Goal: Task Accomplishment & Management: Complete application form

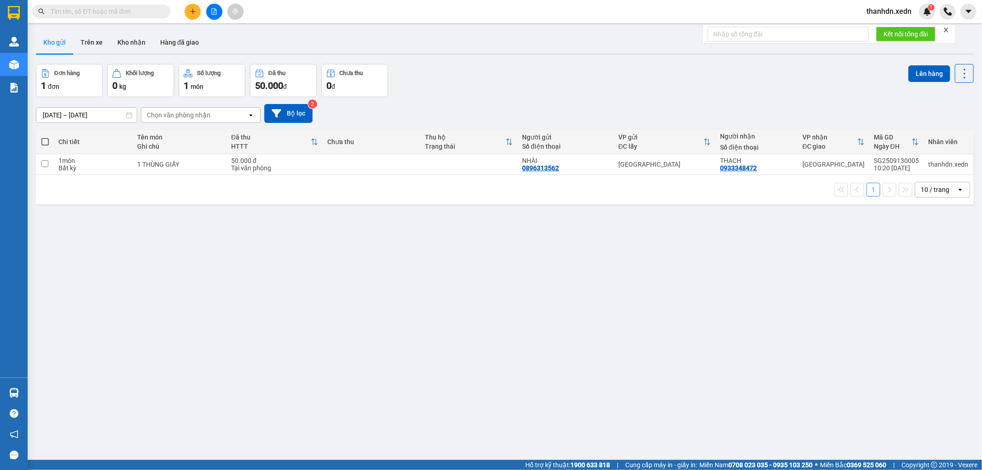
click at [192, 5] on button at bounding box center [193, 12] width 16 height 16
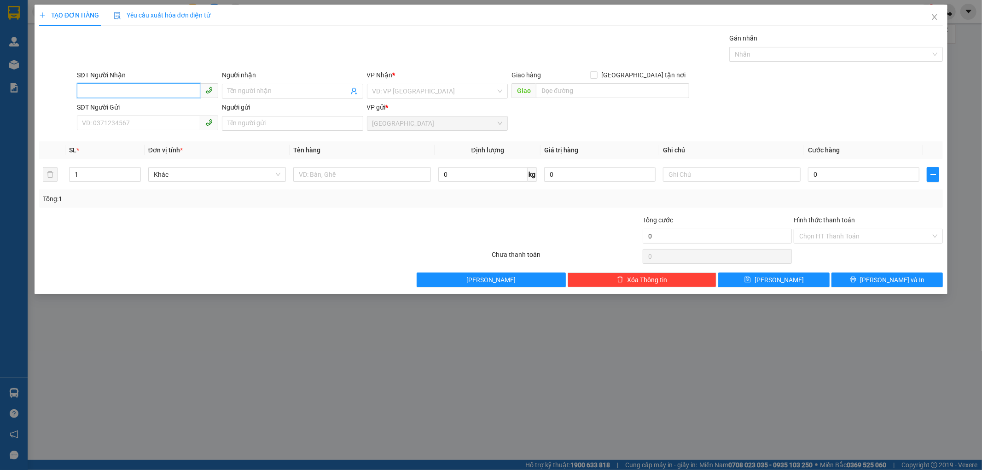
click at [126, 89] on input "SĐT Người Nhận" at bounding box center [138, 90] width 123 height 15
type input "0342873978"
click at [230, 88] on input "Người nhận" at bounding box center [287, 91] width 121 height 10
type input "[PERSON_NAME]"
click at [153, 122] on input "SĐT Người Gửi" at bounding box center [138, 123] width 123 height 15
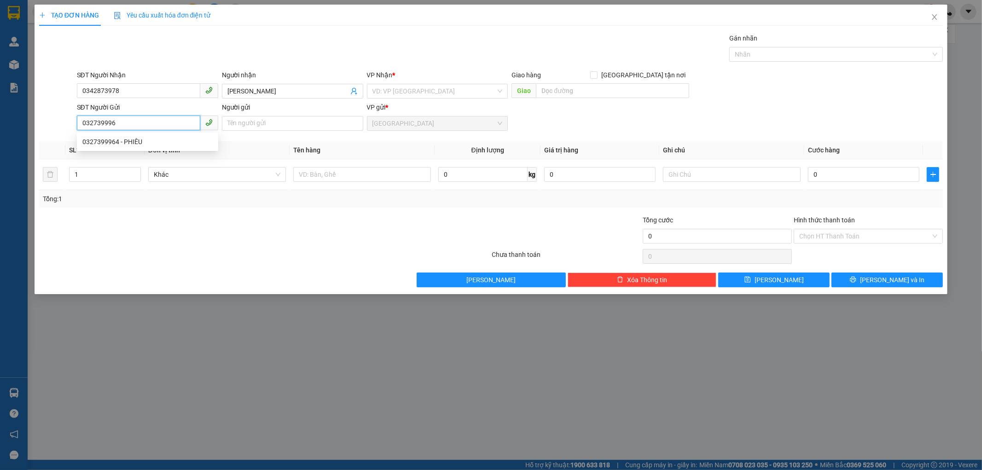
type input "0327399964"
click at [152, 137] on div "0327399964 - PHIÊU" at bounding box center [147, 142] width 130 height 10
type input "PHIÊU"
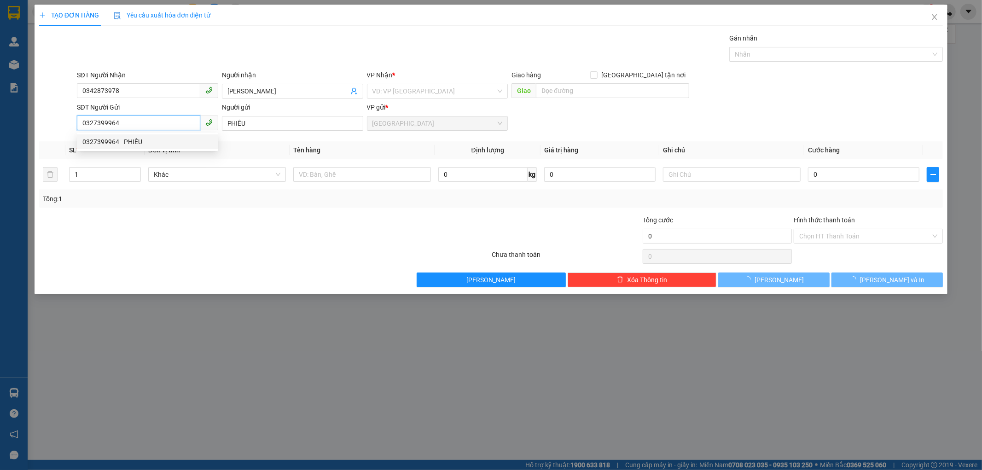
type input "60.000"
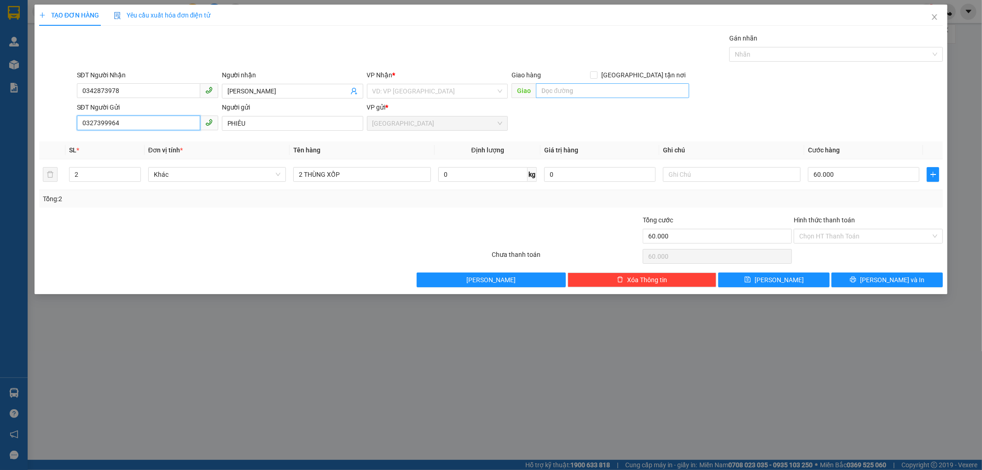
type input "0327399964"
click at [547, 89] on input "text" at bounding box center [612, 90] width 153 height 15
type input "NHÂN LƯỢNG"
click at [86, 182] on div "2" at bounding box center [105, 174] width 72 height 18
click at [86, 173] on input "2" at bounding box center [105, 175] width 71 height 14
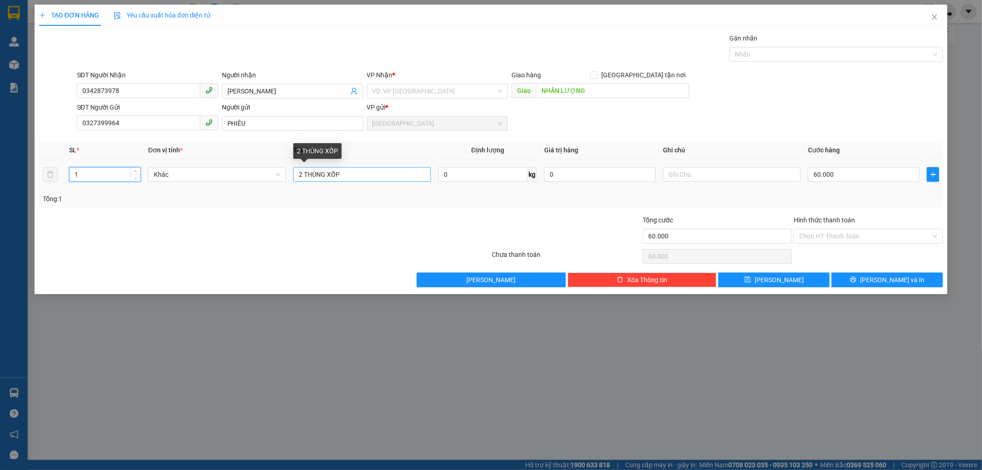
type input "1"
click at [346, 177] on input "2 THÙNG XỐP" at bounding box center [362, 174] width 138 height 15
type input "2"
type input "1 XE MÁY : 85D1-55949 ( CÓ BAO XE )"
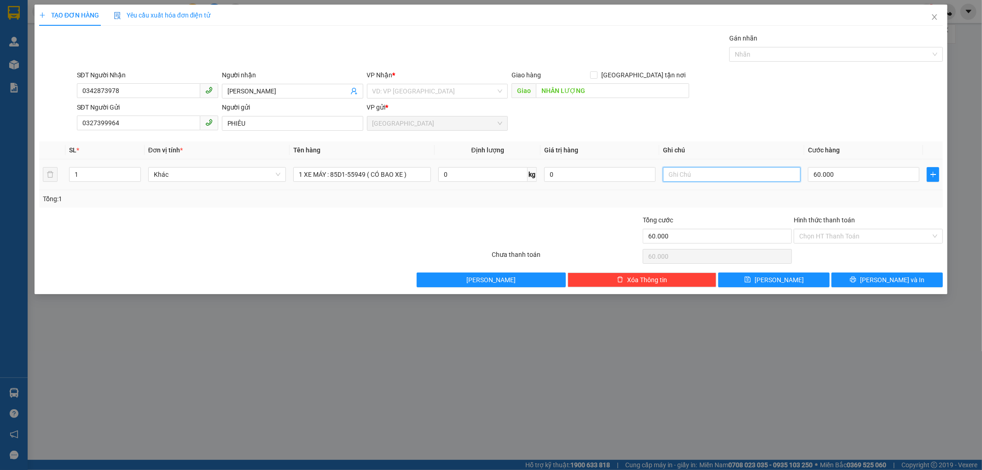
click at [711, 175] on input "text" at bounding box center [732, 174] width 138 height 15
type input "CK CHỊ SA"
drag, startPoint x: 803, startPoint y: 176, endPoint x: 808, endPoint y: 176, distance: 5.1
click at [805, 176] on tr "1 Khác 1 XE MÁY : 85D1-55949 ( CÓ BAO XE ) 0 kg 0 CK CHỊ SA 60.000" at bounding box center [491, 174] width 904 height 31
click at [812, 176] on input "60.000" at bounding box center [863, 174] width 111 height 15
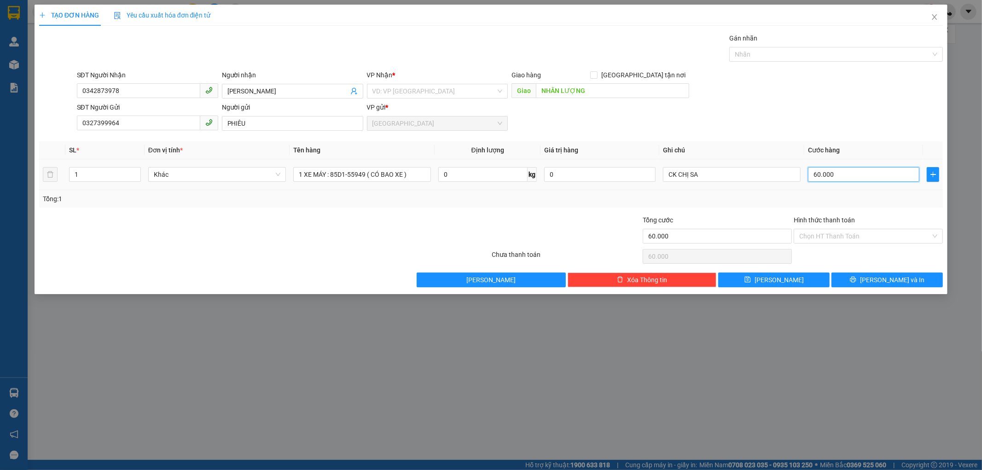
type input "5"
type input "50"
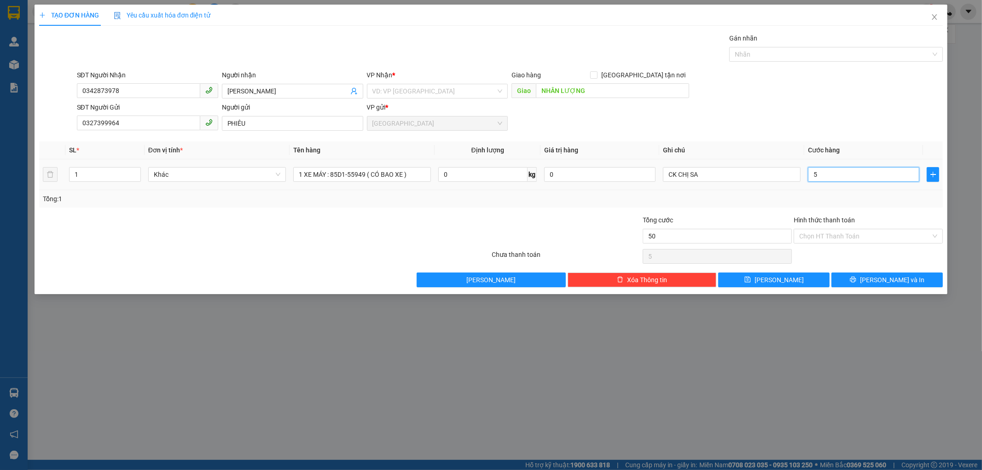
type input "50"
type input "500"
type input "500.000"
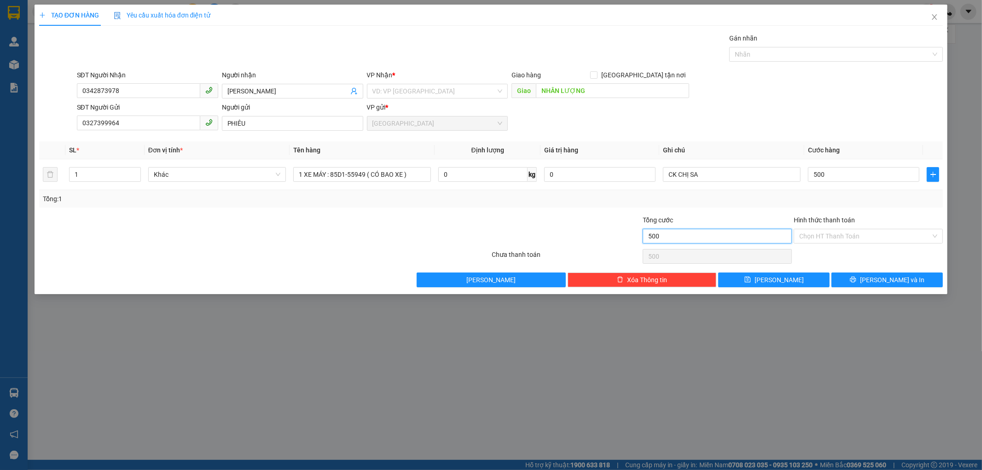
type input "500.000"
click at [723, 235] on input "500.000" at bounding box center [717, 236] width 149 height 15
click at [808, 233] on input "Hình thức thanh toán" at bounding box center [865, 236] width 132 height 14
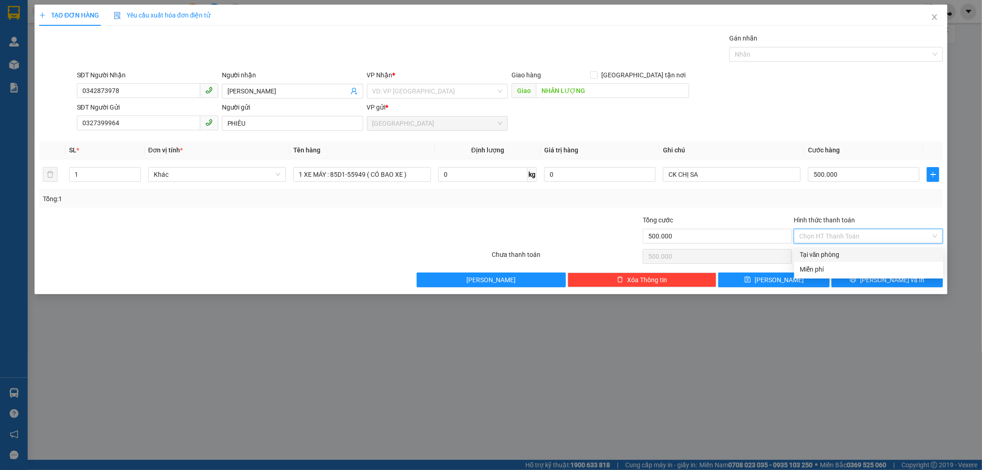
click at [813, 250] on div "Tại văn phòng" at bounding box center [869, 255] width 138 height 10
type input "0"
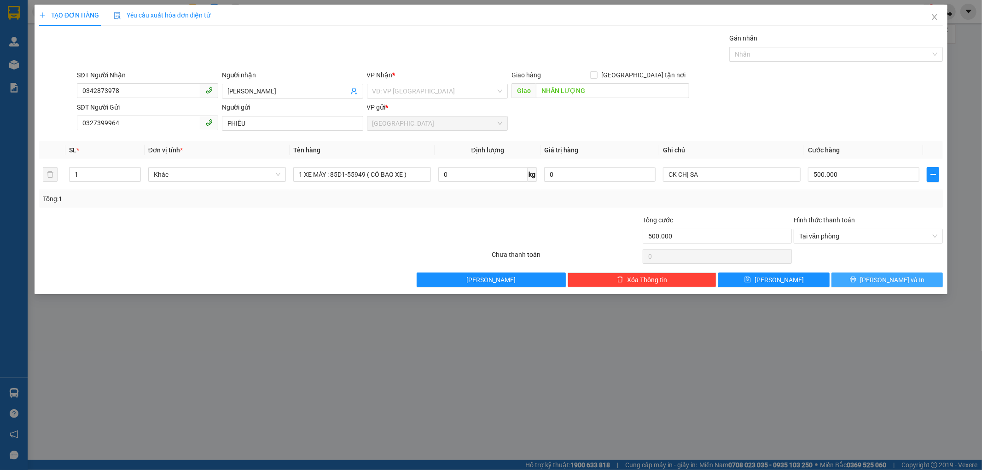
click at [861, 282] on button "[PERSON_NAME] và In" at bounding box center [887, 280] width 111 height 15
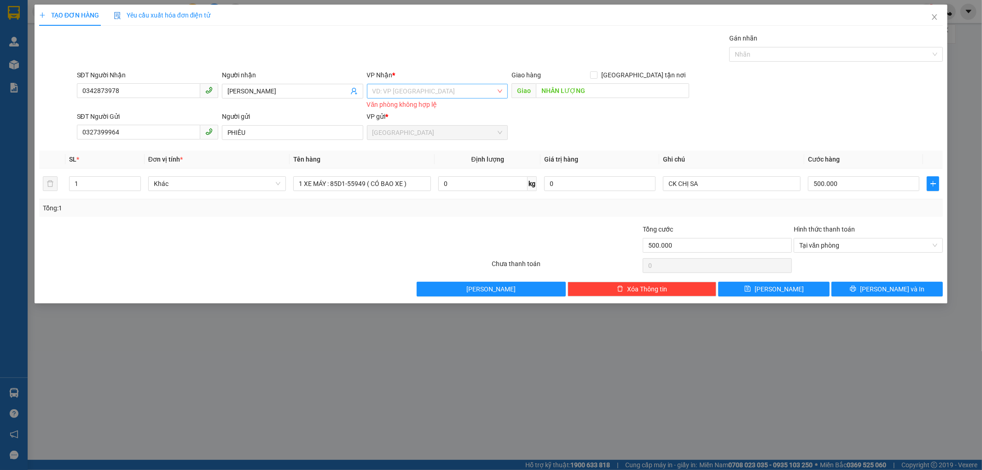
click at [430, 89] on input "search" at bounding box center [435, 91] width 124 height 14
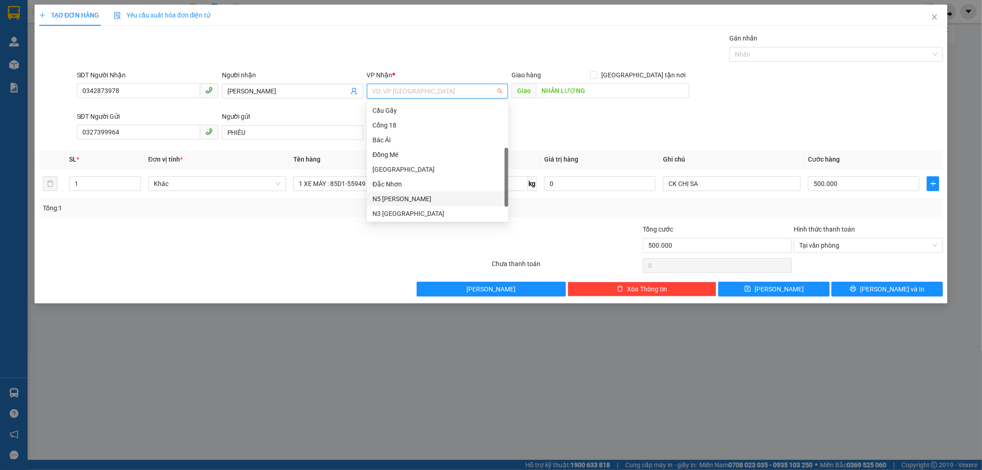
scroll to position [132, 0]
click at [392, 202] on div "Dọc đường" at bounding box center [438, 198] width 130 height 10
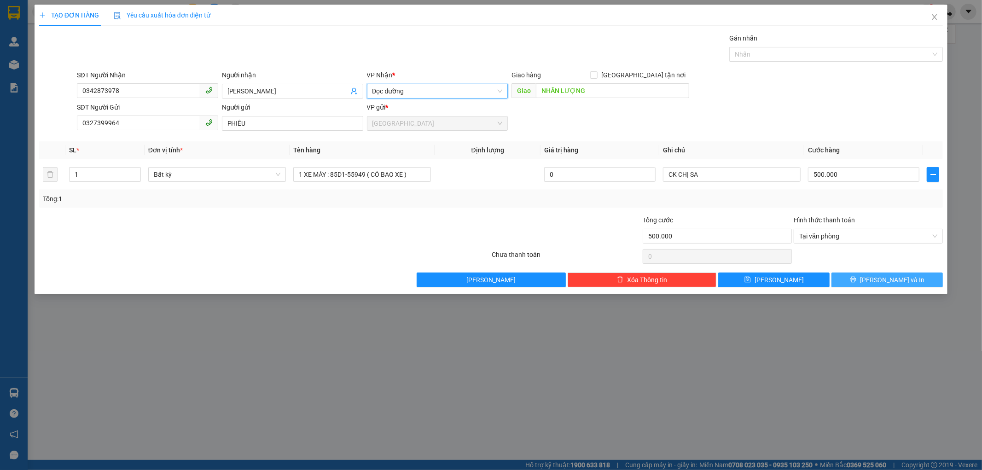
click at [844, 276] on button "[PERSON_NAME] và In" at bounding box center [887, 280] width 111 height 15
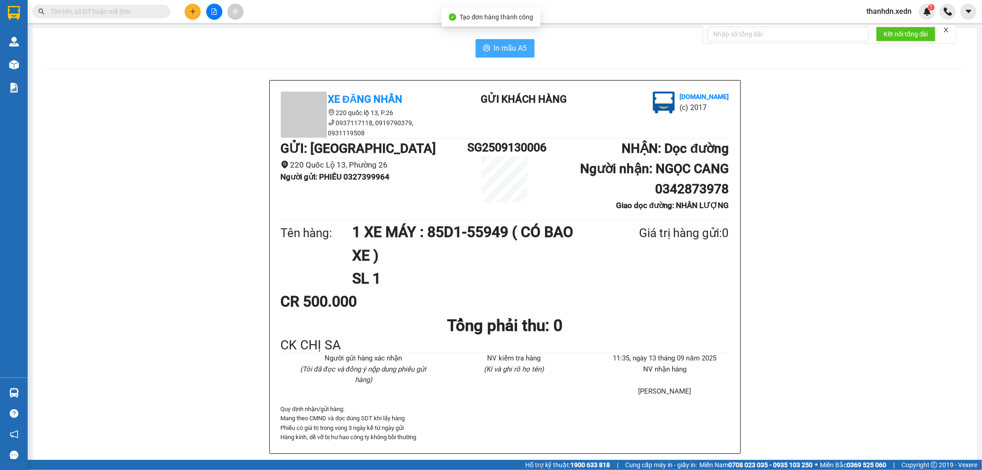
click at [511, 56] on button "In mẫu A5" at bounding box center [505, 48] width 59 height 18
